Goal: Information Seeking & Learning: Find specific page/section

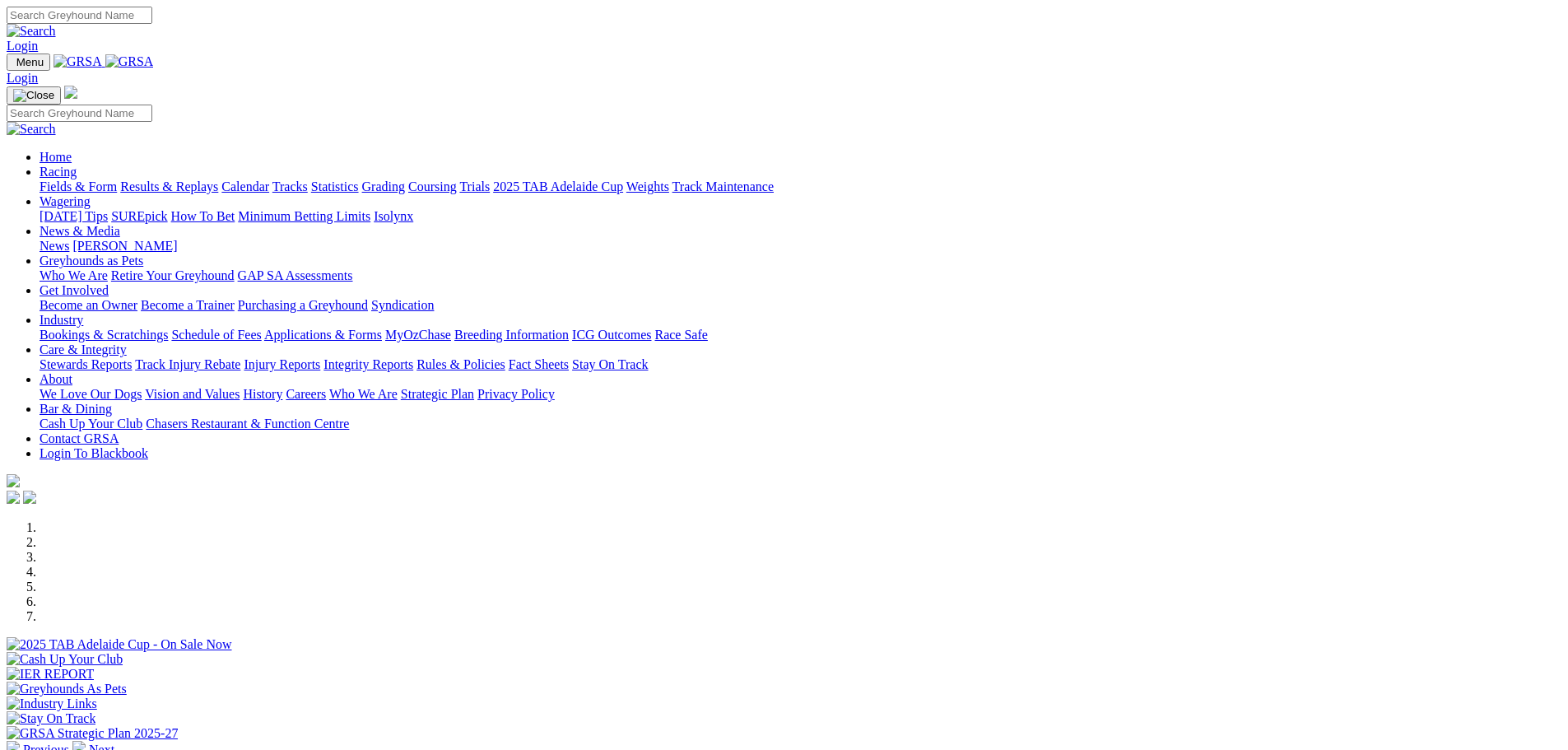
click at [132, 357] on link "Stewards Reports" at bounding box center [85, 364] width 92 height 14
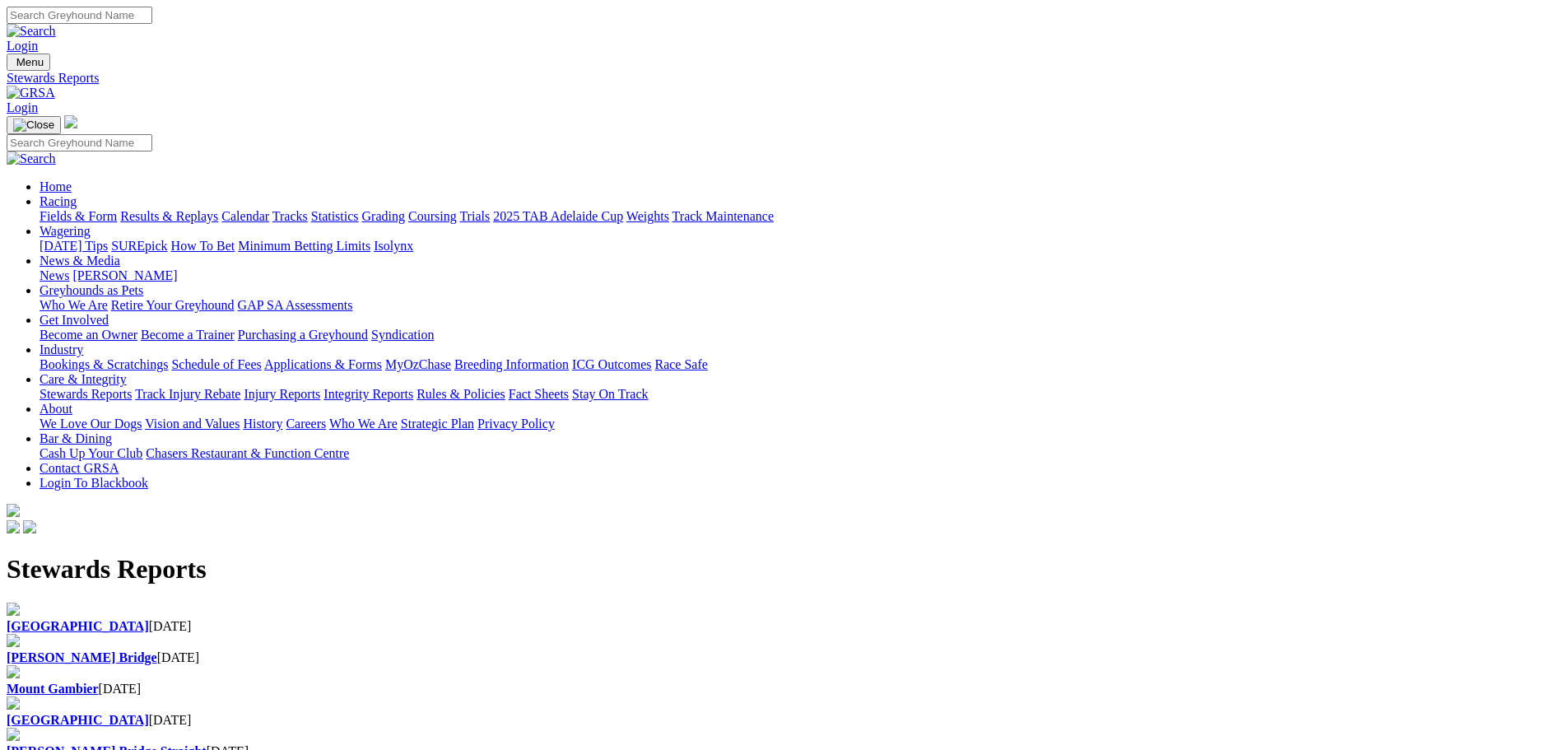
click at [157, 650] on b "[PERSON_NAME] Bridge" at bounding box center [82, 657] width 151 height 14
click at [149, 619] on b "[GEOGRAPHIC_DATA]" at bounding box center [78, 626] width 142 height 14
